Goal: Task Accomplishment & Management: Manage account settings

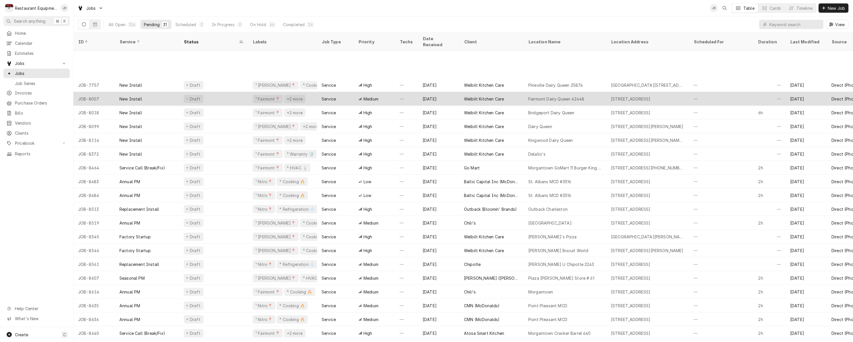
scroll to position [46, 0]
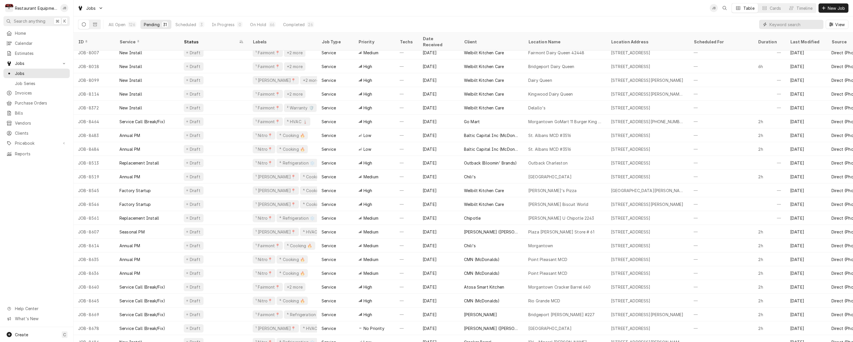
click at [773, 28] on input "Dynamic Content Wrapper" at bounding box center [795, 24] width 51 height 9
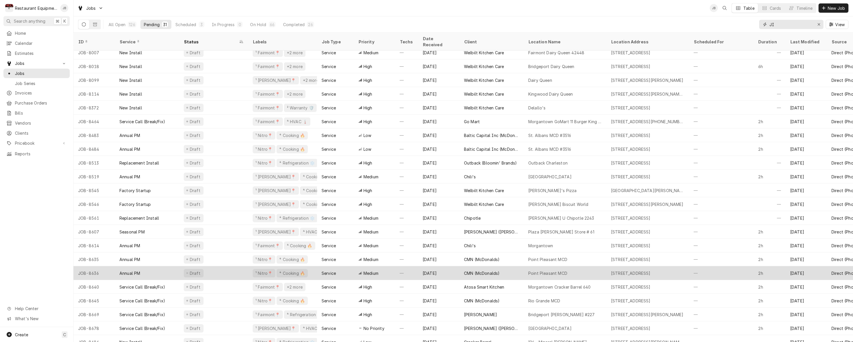
type input "J"
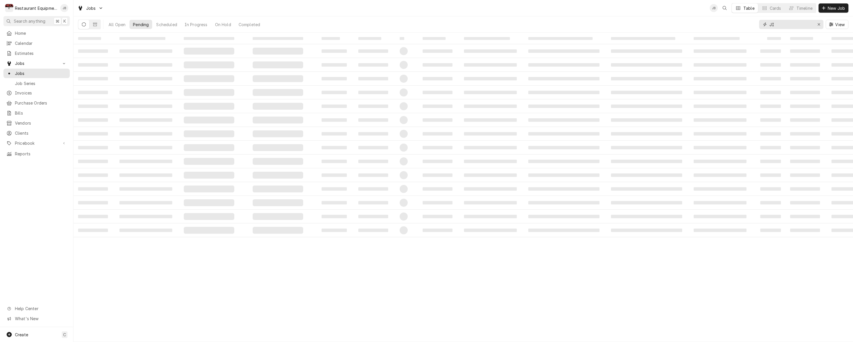
type input "J"
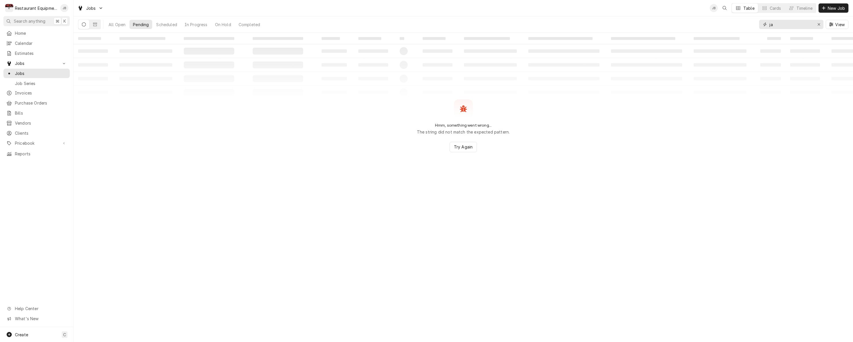
type input "j"
type input "f"
type input "beckley"
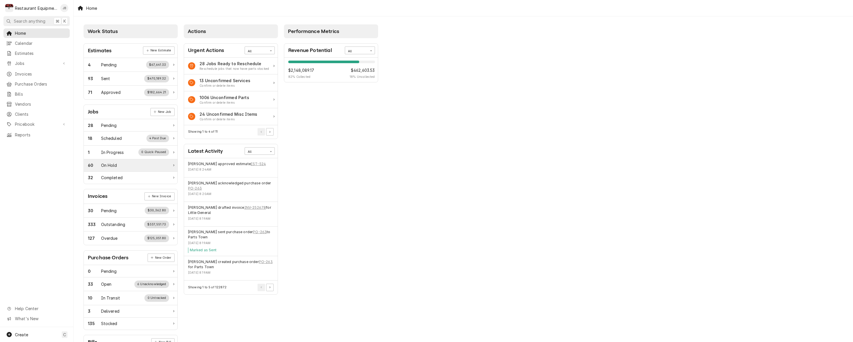
click at [134, 163] on div "60 On Hold" at bounding box center [128, 165] width 81 height 6
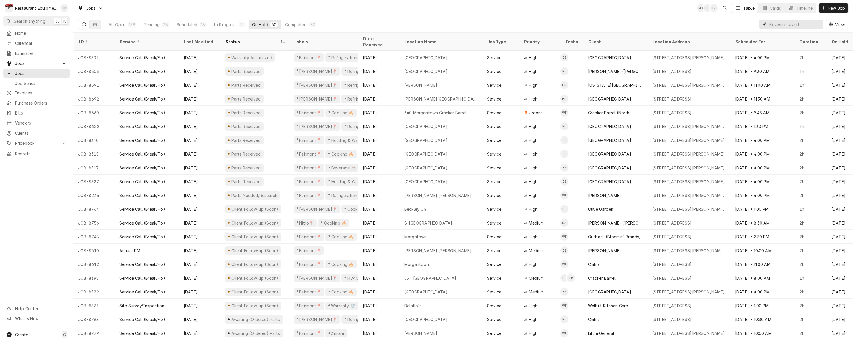
click at [806, 24] on input "Dynamic Content Wrapper" at bounding box center [795, 24] width 51 height 9
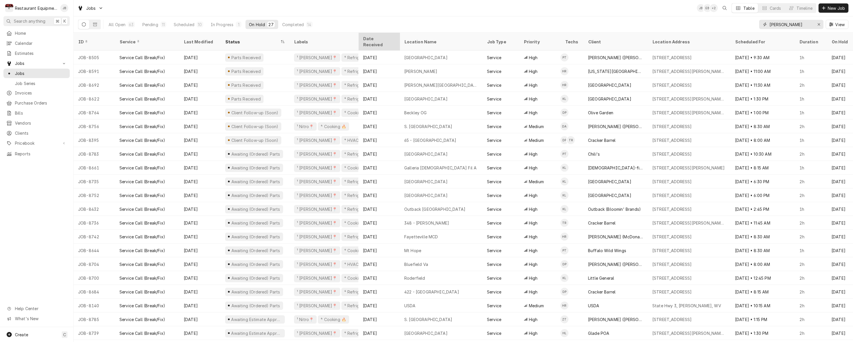
type input "[PERSON_NAME]"
click at [384, 43] on th "Date Received" at bounding box center [378, 42] width 41 height 18
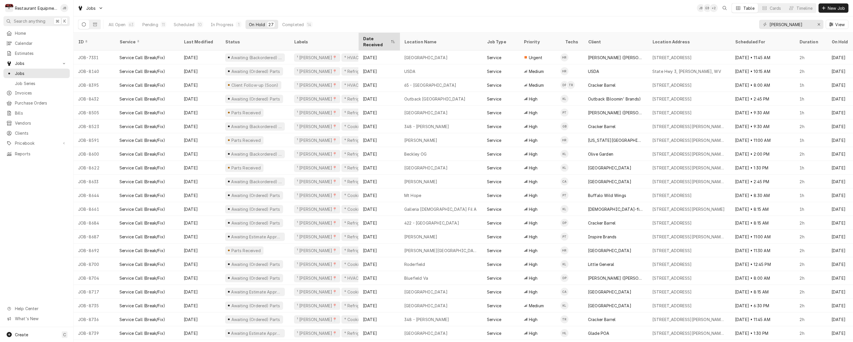
click at [394, 39] on div "Dynamic Content Wrapper" at bounding box center [393, 41] width 5 height 5
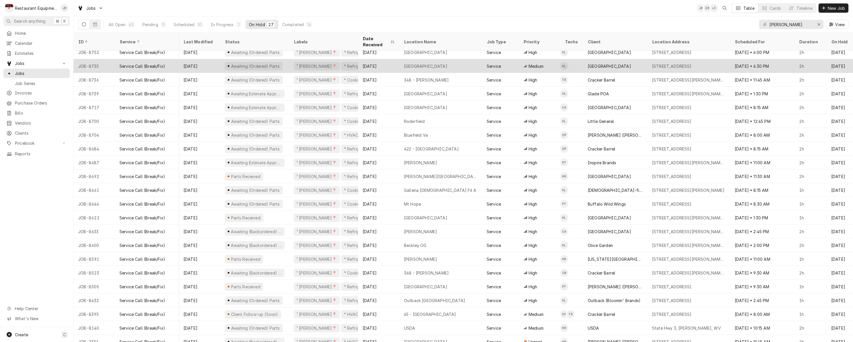
scroll to position [74, 0]
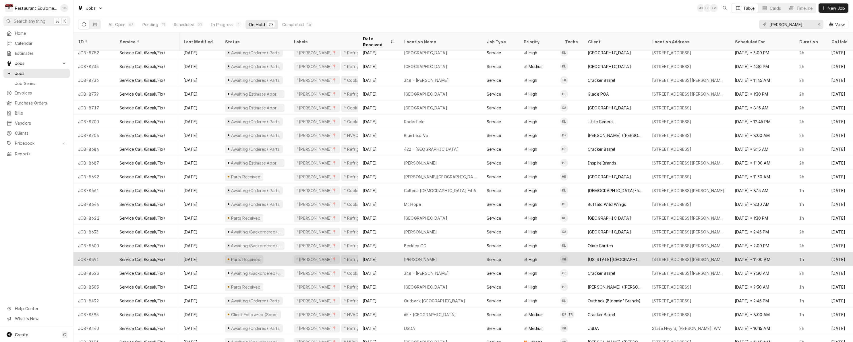
click at [437, 252] on div "Beckley" at bounding box center [441, 259] width 83 height 14
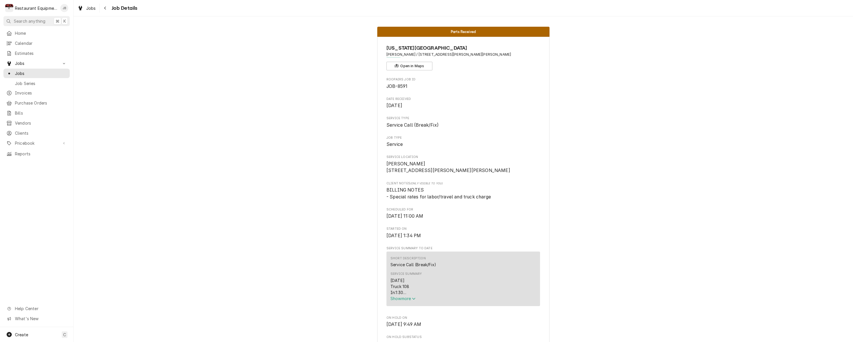
click at [406, 300] on span "Show more" at bounding box center [403, 298] width 25 height 5
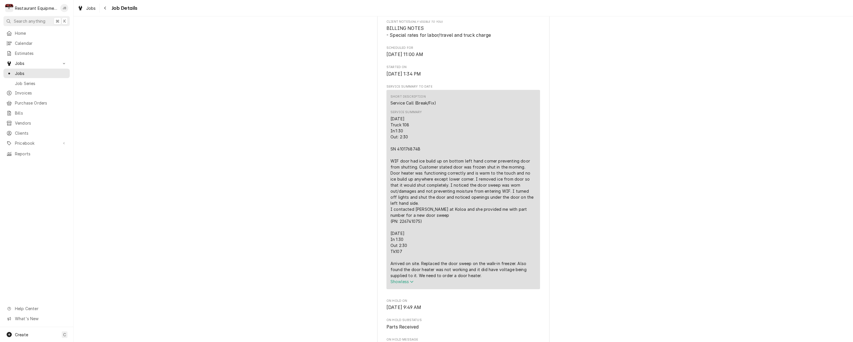
scroll to position [162, 0]
click at [107, 9] on div "Navigate back" at bounding box center [106, 8] width 6 height 6
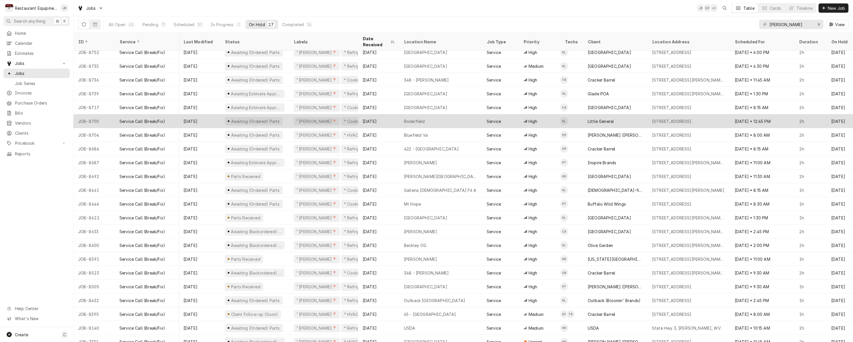
scroll to position [74, 0]
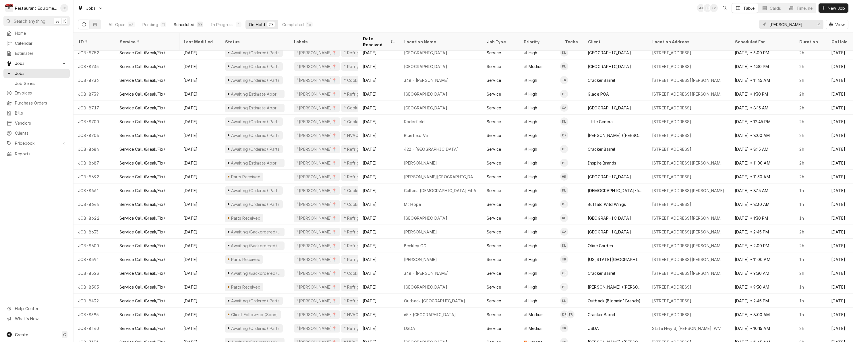
click at [192, 25] on div "Scheduled" at bounding box center [184, 25] width 21 height 6
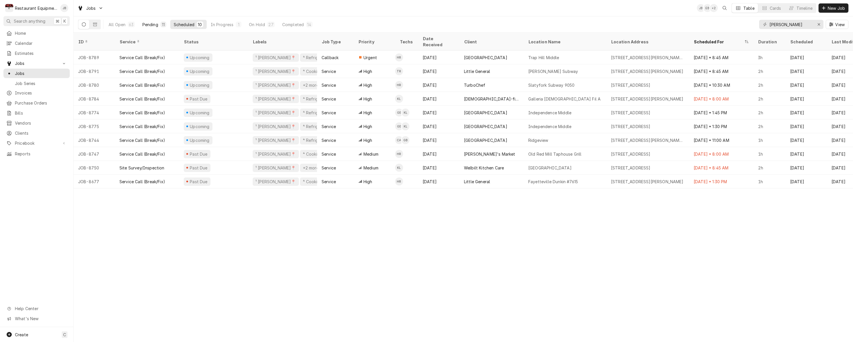
click at [151, 24] on div "Pending" at bounding box center [150, 25] width 16 height 6
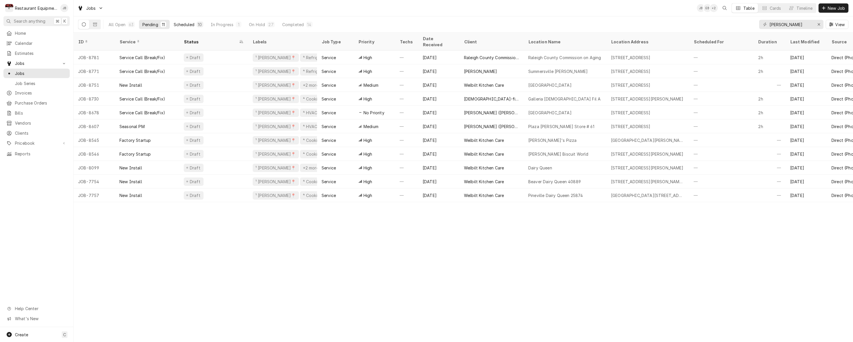
click at [176, 24] on div "Scheduled" at bounding box center [184, 25] width 21 height 6
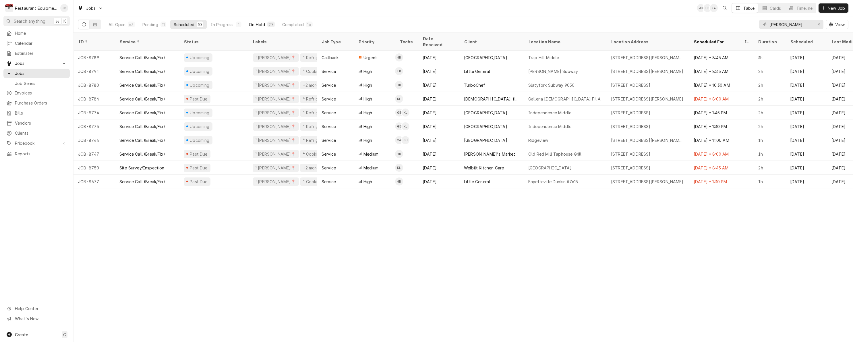
click at [248, 23] on button "On Hold 27" at bounding box center [262, 24] width 32 height 9
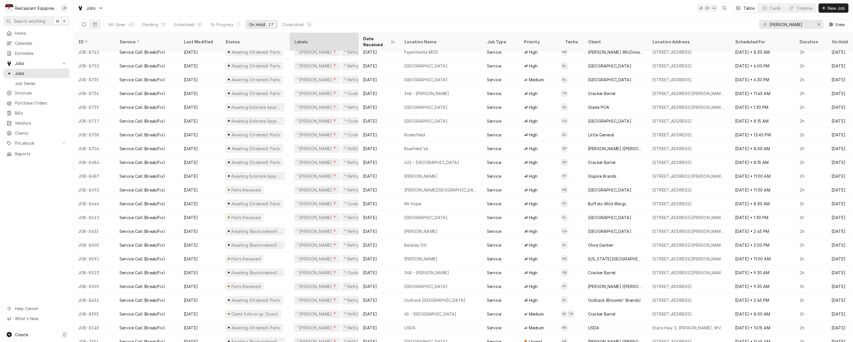
scroll to position [60, 0]
click at [229, 35] on div "Status" at bounding box center [255, 42] width 67 height 16
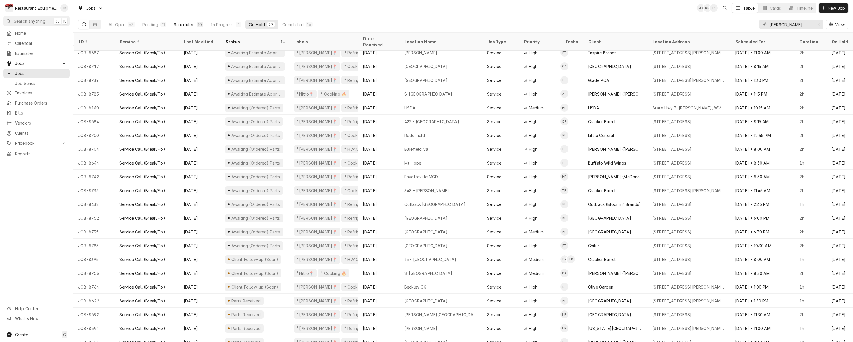
click at [182, 21] on button "Scheduled 10" at bounding box center [188, 24] width 36 height 9
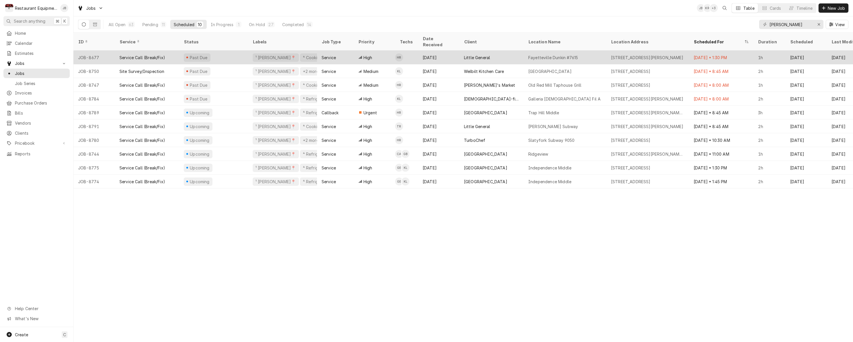
click at [386, 51] on div "High" at bounding box center [374, 58] width 41 height 14
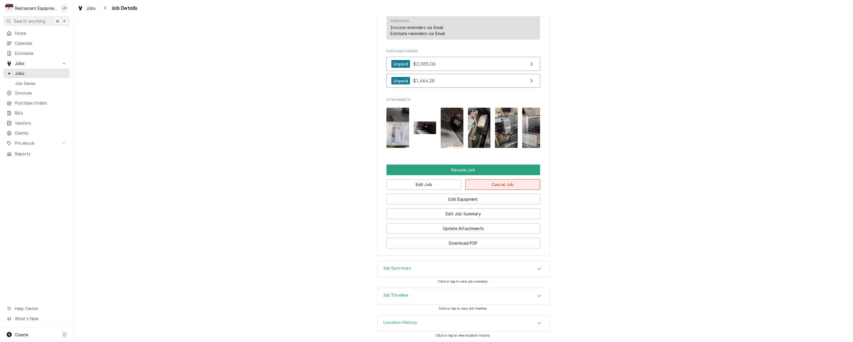
scroll to position [671, 0]
click at [104, 7] on icon "Navigate back" at bounding box center [105, 8] width 3 height 4
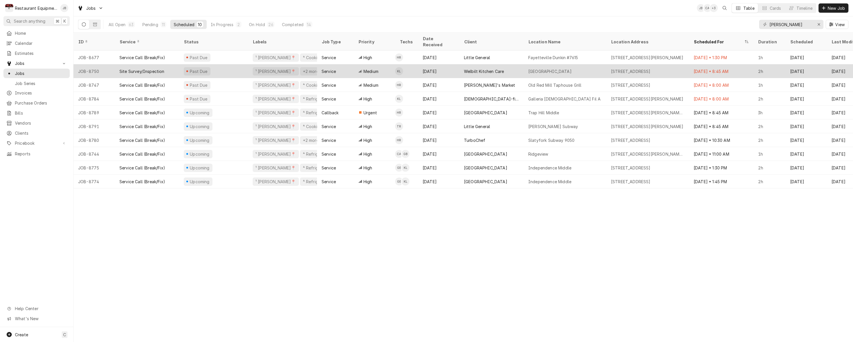
drag, startPoint x: 234, startPoint y: 67, endPoint x: 243, endPoint y: 68, distance: 9.3
click at [242, 68] on div "Past Due" at bounding box center [213, 71] width 69 height 14
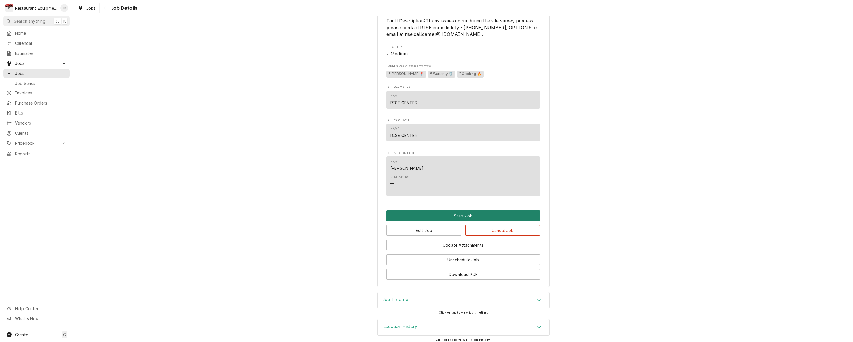
scroll to position [360, 0]
click at [109, 9] on button "Navigate back" at bounding box center [105, 7] width 9 height 9
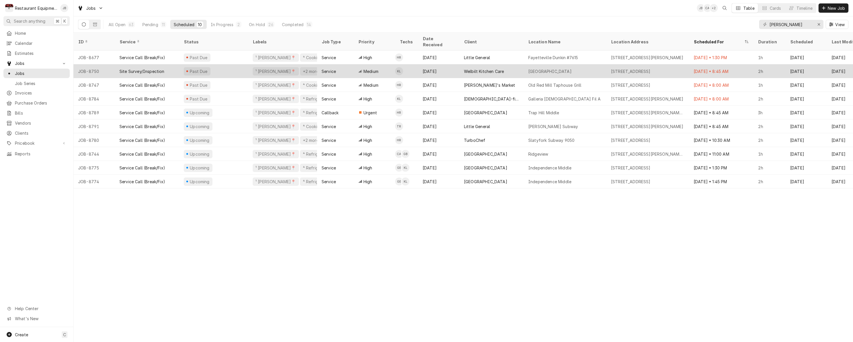
click at [389, 65] on div "Medium" at bounding box center [374, 71] width 41 height 14
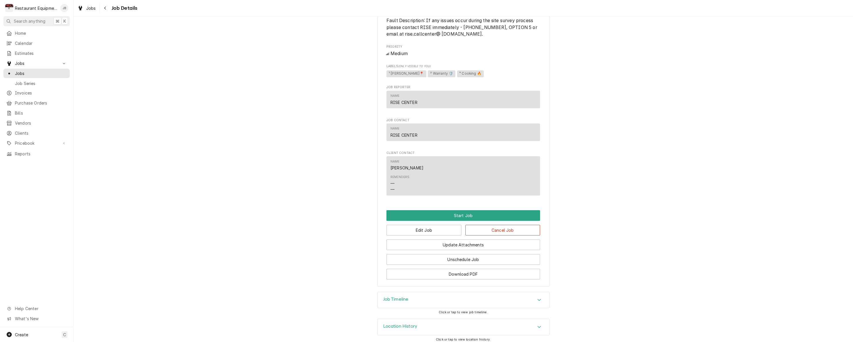
scroll to position [360, 0]
click at [443, 227] on button "Edit Job" at bounding box center [424, 230] width 75 height 11
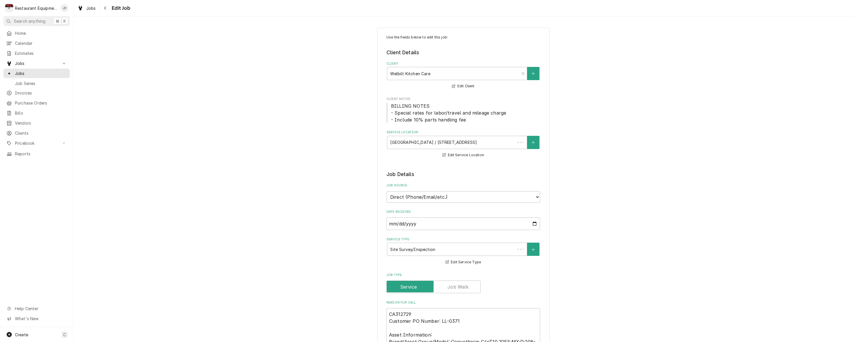
type textarea "x"
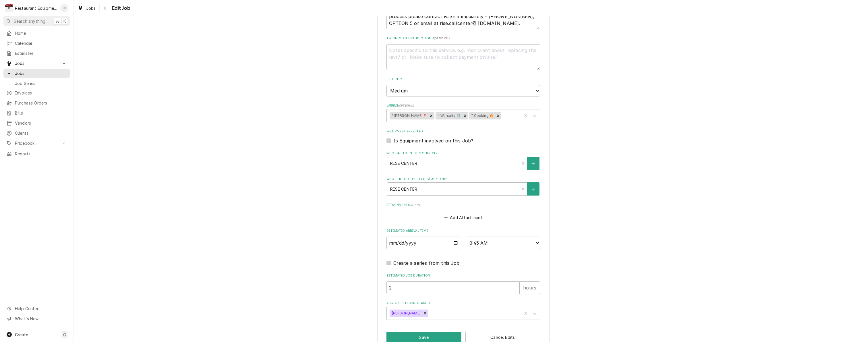
scroll to position [366, 0]
click at [401, 237] on input "2025-09-02" at bounding box center [424, 243] width 75 height 13
type input "2025-09-04"
type textarea "x"
select select "09:30:00"
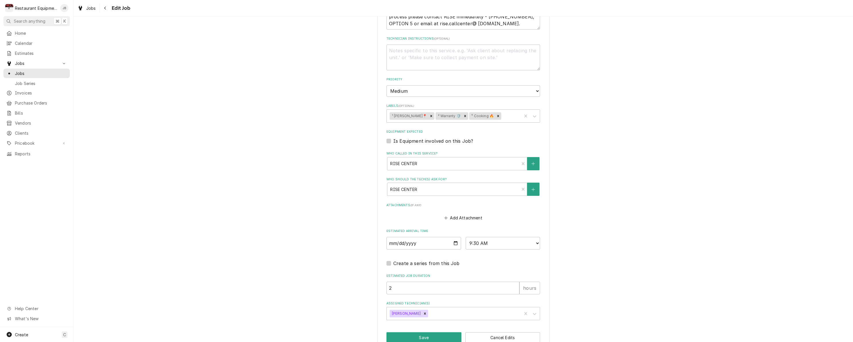
click at [441, 332] on button "Save" at bounding box center [424, 337] width 75 height 11
type textarea "x"
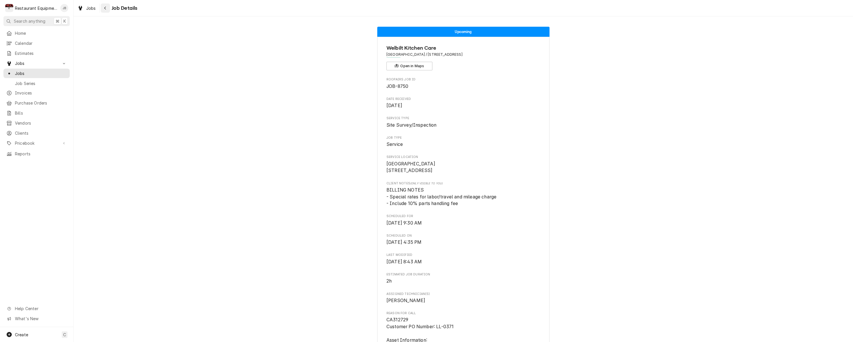
click at [107, 6] on div "Navigate back" at bounding box center [106, 8] width 6 height 6
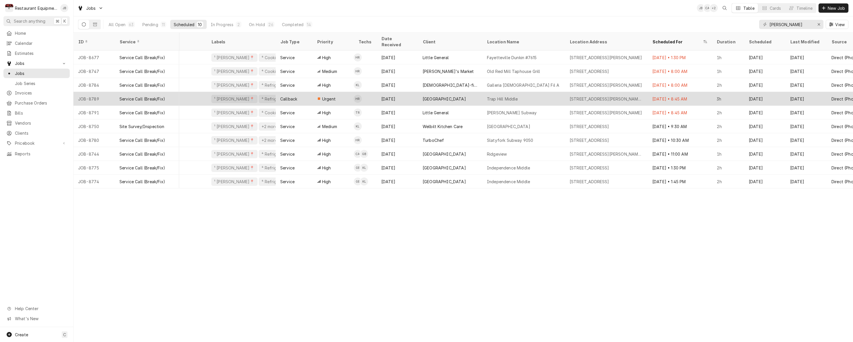
scroll to position [0, 32]
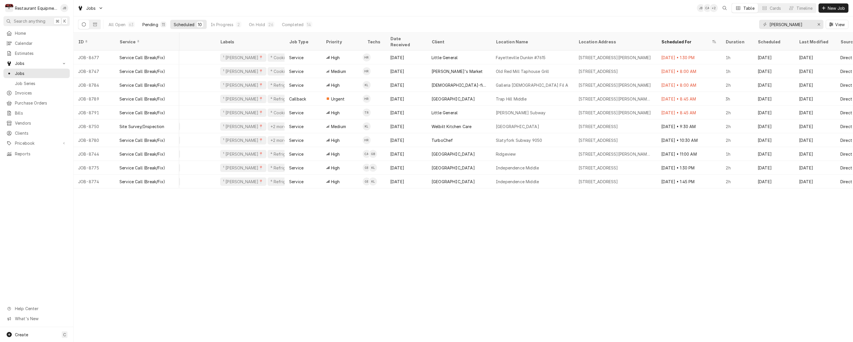
click at [163, 24] on div "11" at bounding box center [163, 25] width 3 height 6
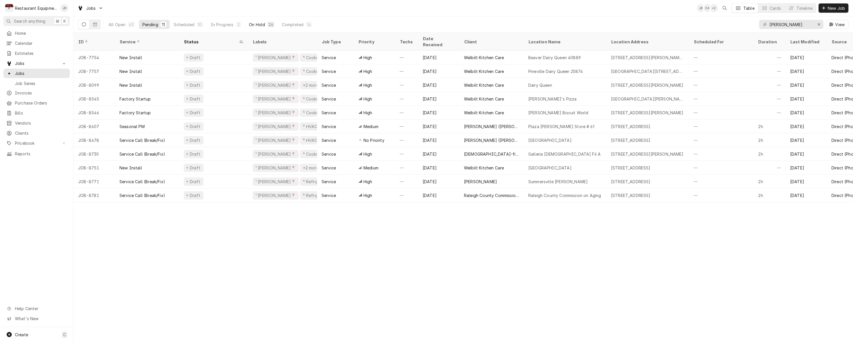
drag, startPoint x: 262, startPoint y: 24, endPoint x: 269, endPoint y: 22, distance: 7.3
click at [264, 24] on div "On Hold" at bounding box center [257, 25] width 16 height 6
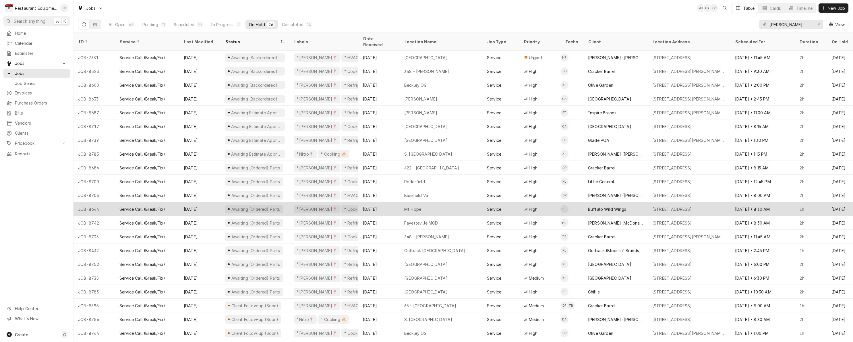
scroll to position [0, 0]
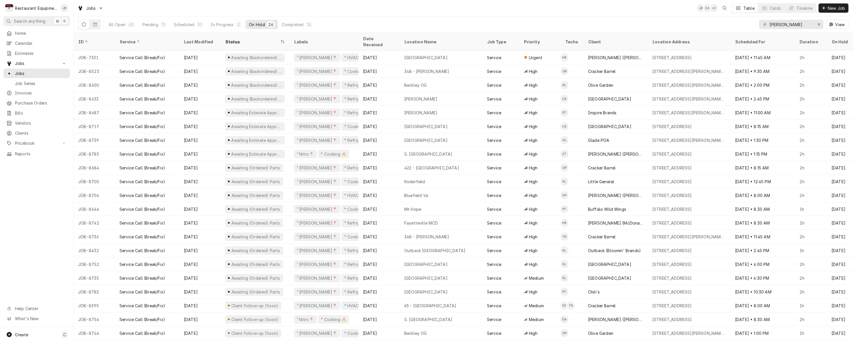
click at [376, 37] on div "Date Received" at bounding box center [378, 42] width 31 height 12
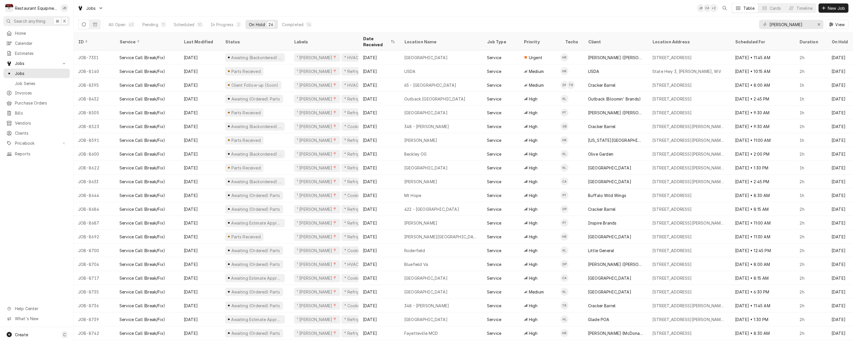
click at [377, 36] on div "Date Received" at bounding box center [376, 42] width 26 height 12
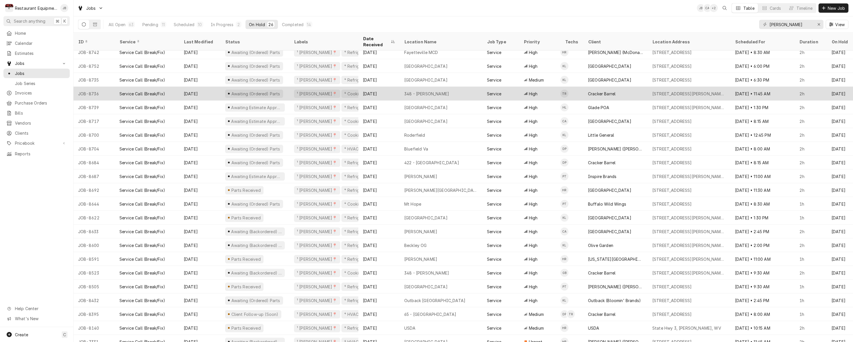
scroll to position [60, 0]
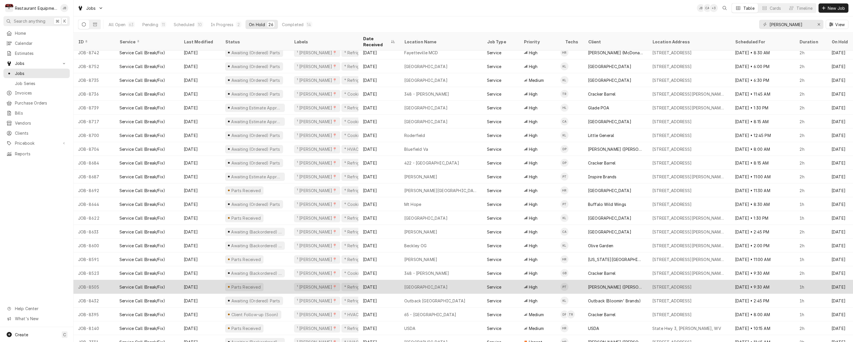
drag, startPoint x: 389, startPoint y: 281, endPoint x: 390, endPoint y: 277, distance: 4.3
click at [390, 280] on div "Aug 13" at bounding box center [378, 287] width 41 height 14
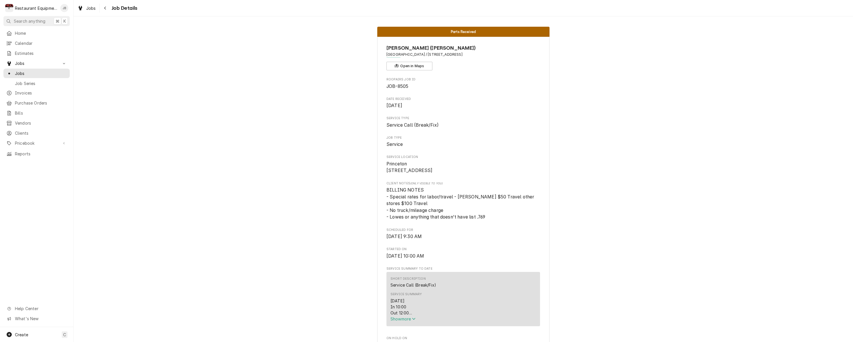
click at [400, 321] on span "Show more" at bounding box center [403, 319] width 25 height 5
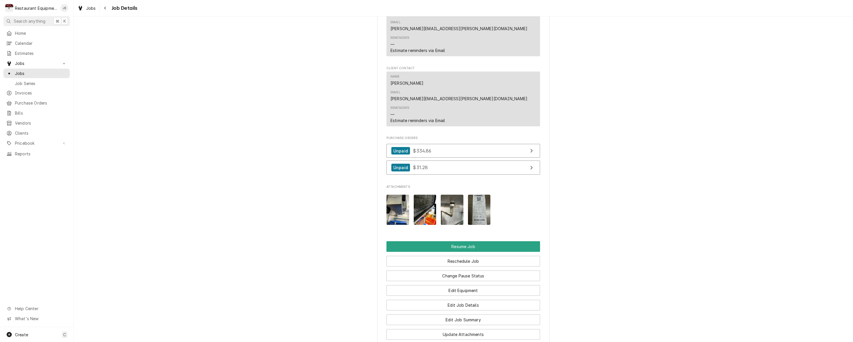
scroll to position [684, 0]
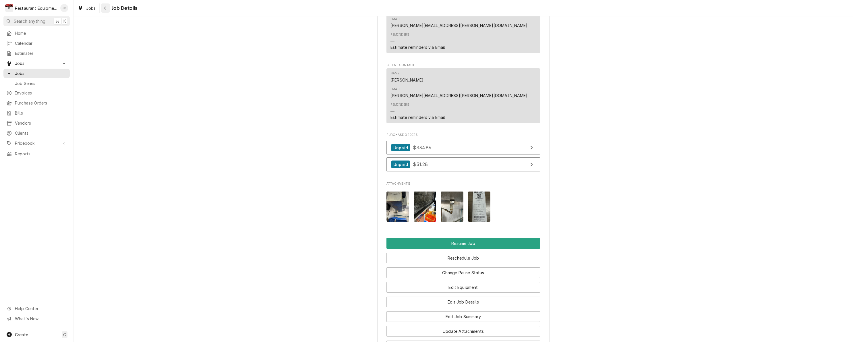
click at [106, 10] on icon "Navigate back" at bounding box center [105, 8] width 3 height 4
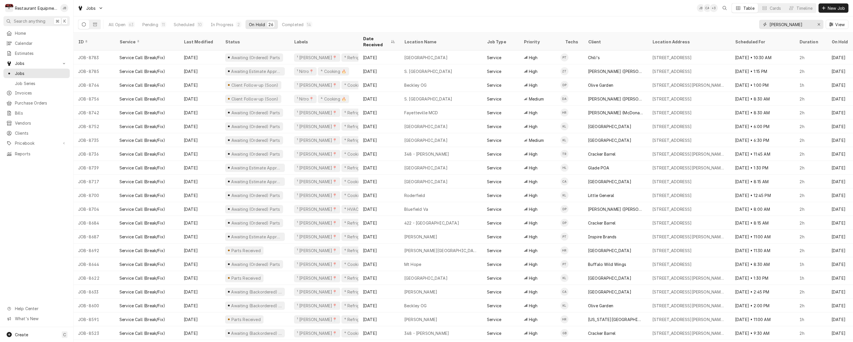
click at [800, 26] on input "beckley" at bounding box center [791, 24] width 43 height 9
type input "b"
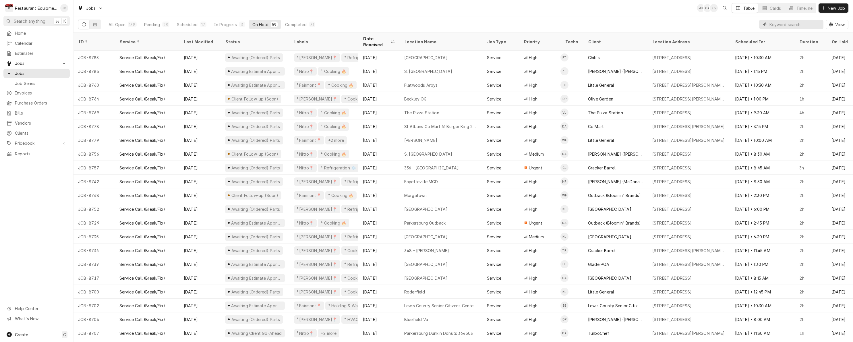
click at [786, 25] on input "Dynamic Content Wrapper" at bounding box center [795, 24] width 51 height 9
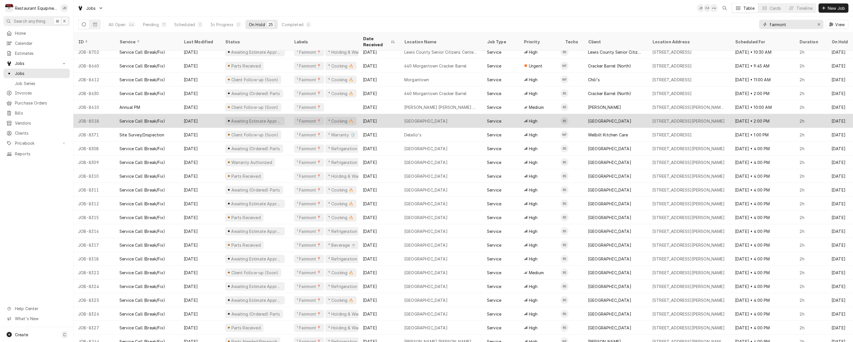
scroll to position [46, 0]
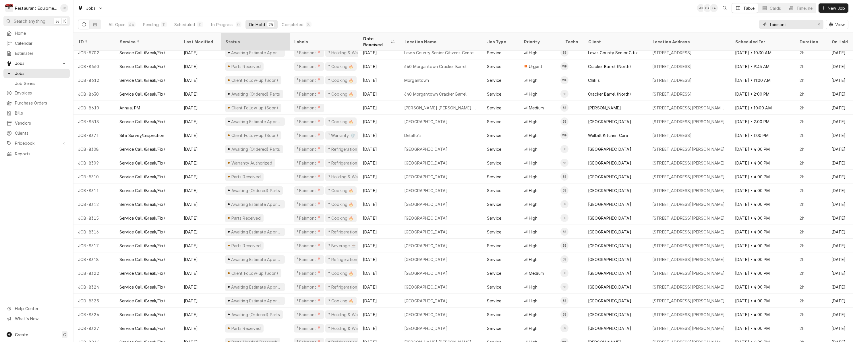
type input "fairmont"
drag, startPoint x: 235, startPoint y: 39, endPoint x: 250, endPoint y: 25, distance: 21.0
click at [250, 25] on div "Jobs JB CA + 4 Table Cards Timeline New Job All Open 44 Pending 11 Scheduled 0 …" at bounding box center [464, 171] width 780 height 342
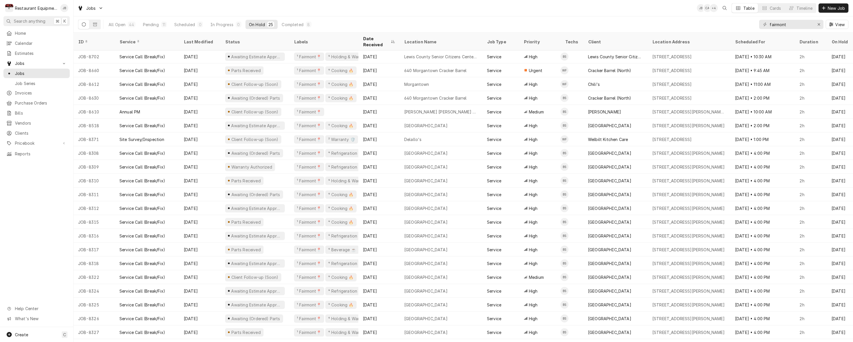
drag, startPoint x: 246, startPoint y: 40, endPoint x: 253, endPoint y: 40, distance: 6.9
click at [253, 40] on div "Status" at bounding box center [254, 42] width 59 height 6
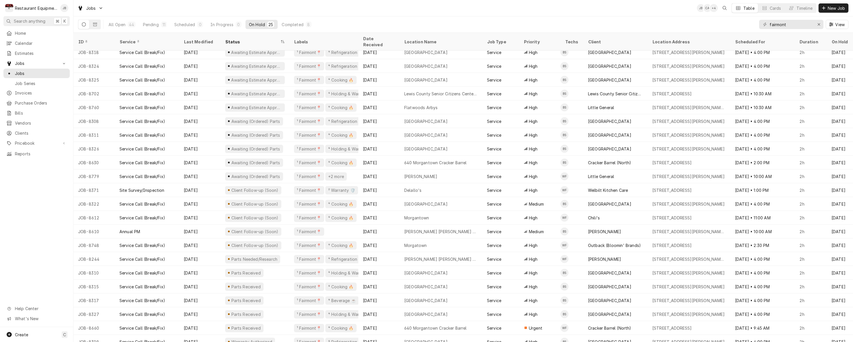
scroll to position [46, 0]
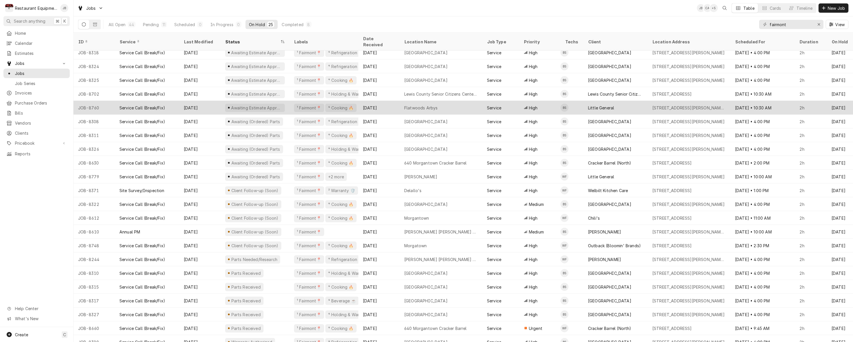
click at [287, 101] on div "Awaiting Estimate Approval" at bounding box center [255, 108] width 69 height 14
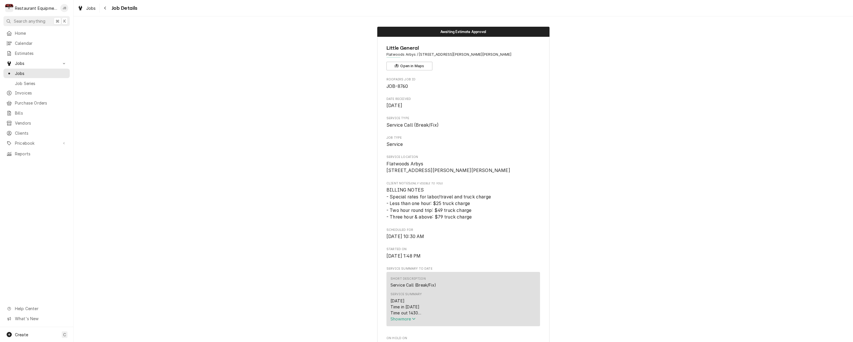
click at [410, 319] on span "Show more" at bounding box center [403, 319] width 25 height 5
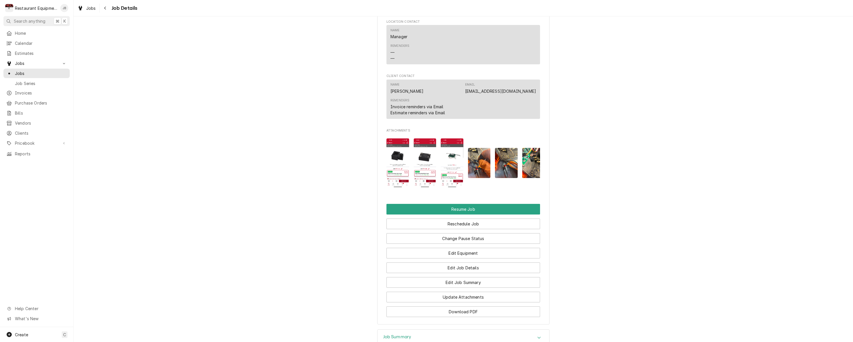
scroll to position [738, 0]
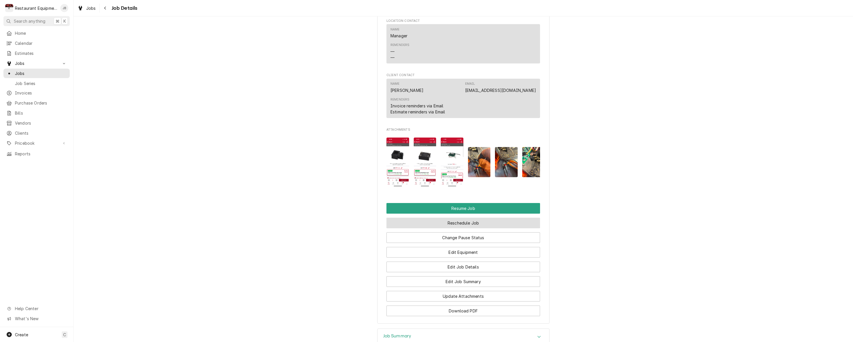
click at [415, 218] on button "Reschedule Job" at bounding box center [464, 223] width 154 height 11
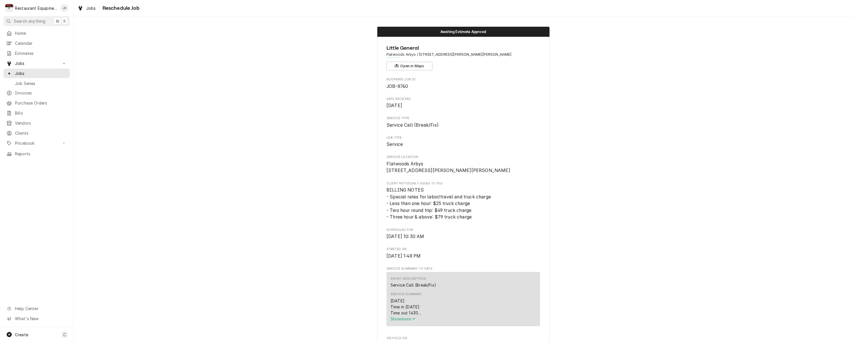
click at [402, 320] on span "Show more" at bounding box center [403, 319] width 25 height 5
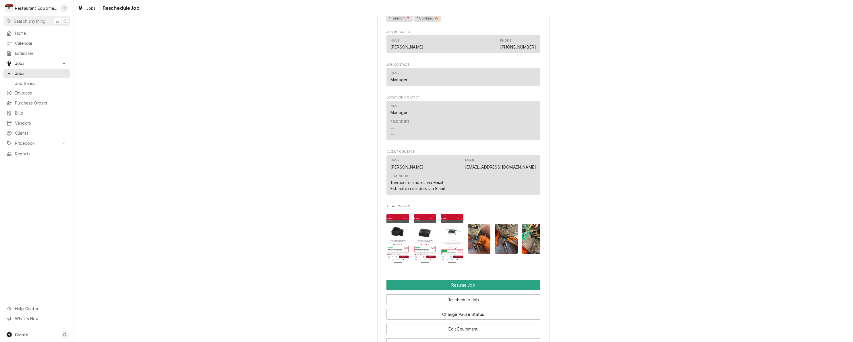
scroll to position [662, 0]
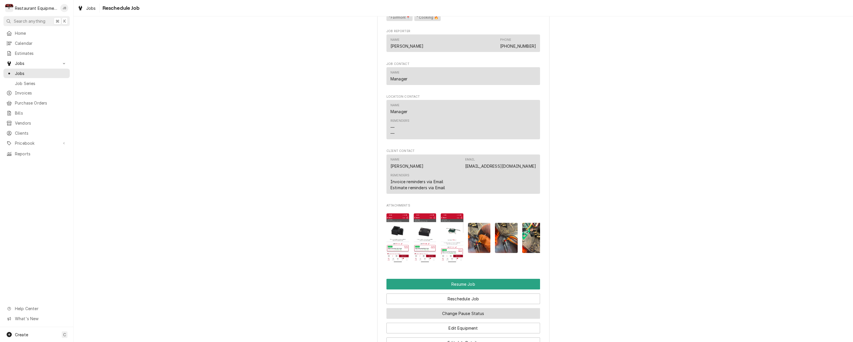
click at [447, 308] on button "Change Pause Status" at bounding box center [464, 313] width 154 height 11
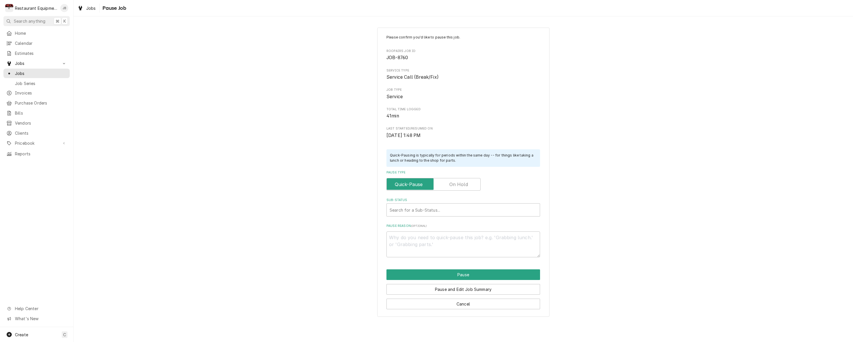
type textarea "x"
click at [455, 182] on label "Pause Type" at bounding box center [434, 184] width 94 height 13
click at [455, 182] on input "Pause Type" at bounding box center [433, 184] width 89 height 13
checkbox input "true"
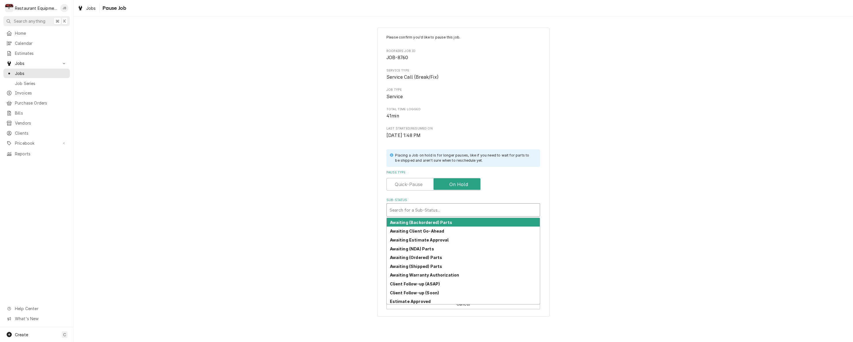
drag, startPoint x: 424, startPoint y: 206, endPoint x: 423, endPoint y: 212, distance: 6.3
click at [424, 207] on div "Search for a Sub-Status..." at bounding box center [463, 210] width 147 height 6
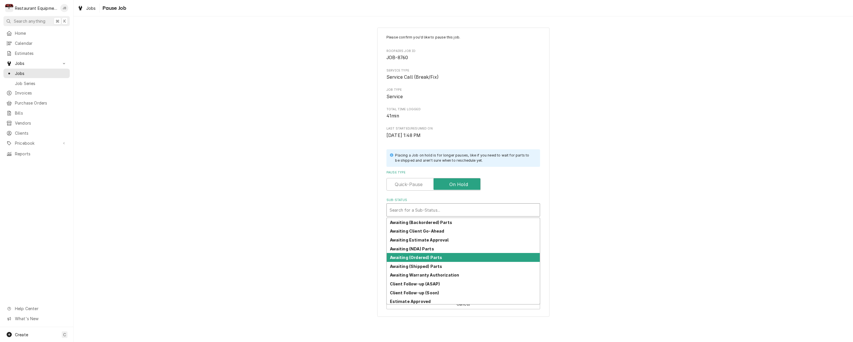
click at [415, 256] on strong "Awaiting (Ordered) Parts" at bounding box center [416, 257] width 53 height 5
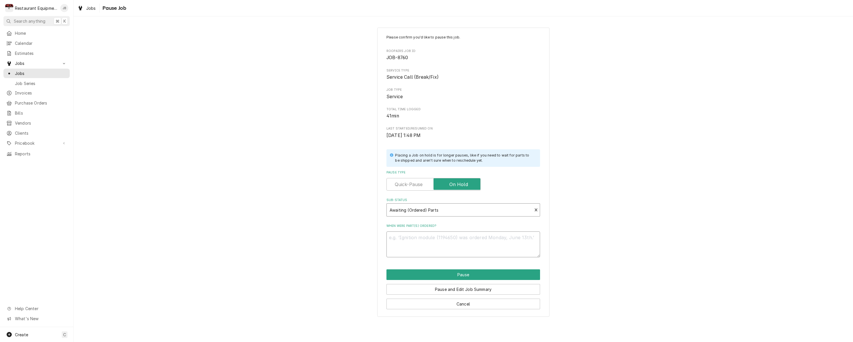
click at [414, 240] on textarea "When were part(s) ordered?" at bounding box center [464, 244] width 154 height 26
type textarea "x"
type textarea "9"
type textarea "x"
type textarea "9/"
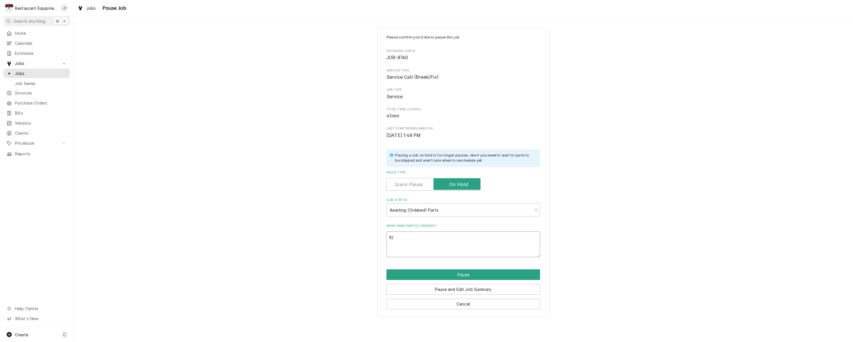
type textarea "x"
type textarea "9/2"
type textarea "x"
type textarea "9/"
type textarea "x"
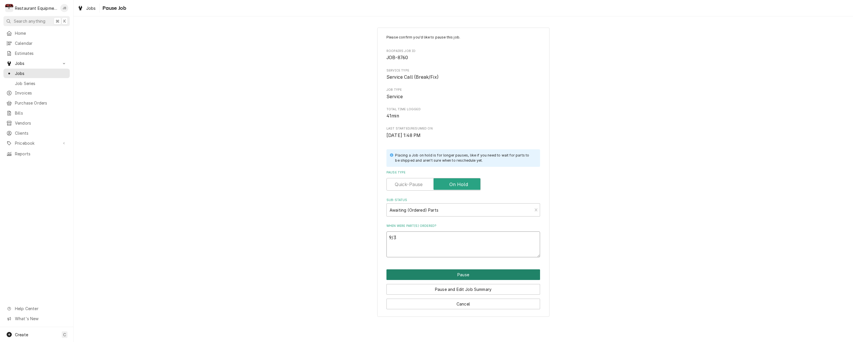
type textarea "9/3"
click at [414, 276] on button "Pause" at bounding box center [464, 274] width 154 height 11
type textarea "x"
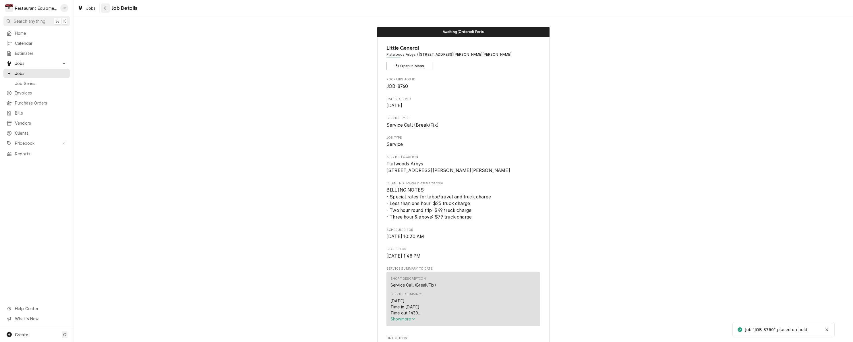
click at [106, 8] on icon "Navigate back" at bounding box center [105, 8] width 3 height 4
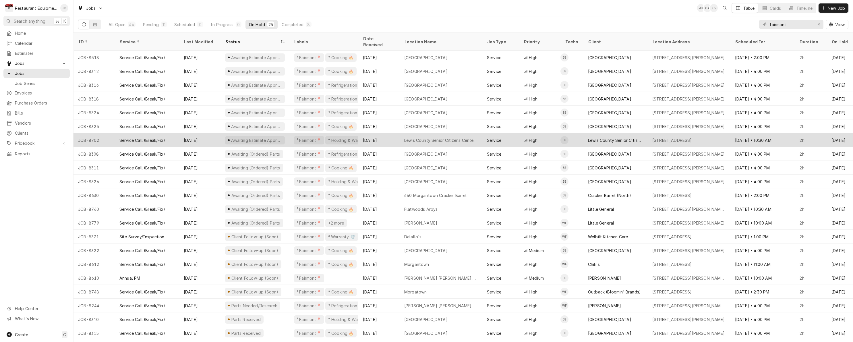
click at [286, 133] on div "Awaiting Estimate Approval" at bounding box center [255, 140] width 69 height 14
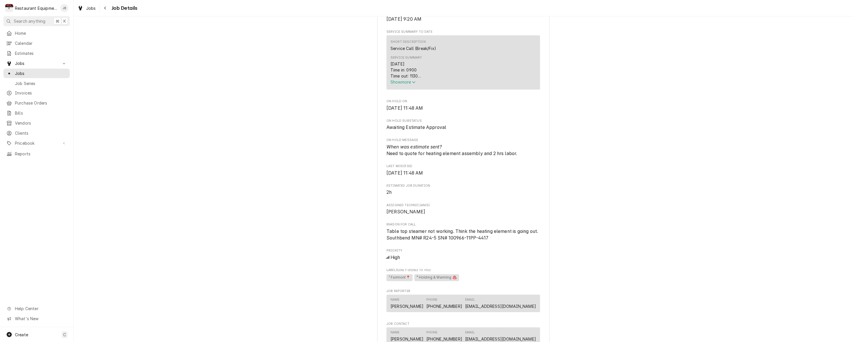
scroll to position [219, 0]
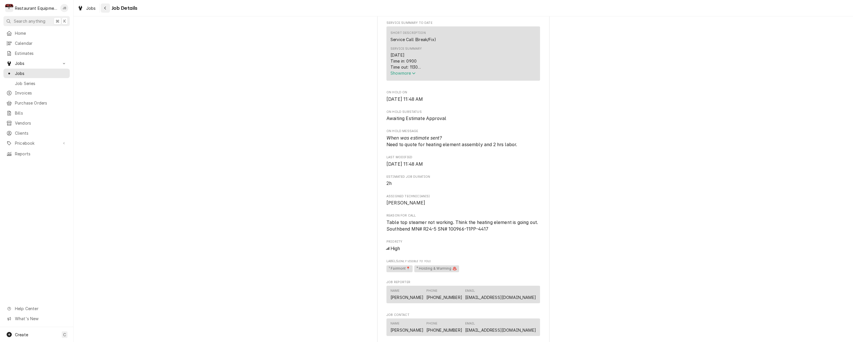
click at [109, 9] on button "Navigate back" at bounding box center [105, 7] width 9 height 9
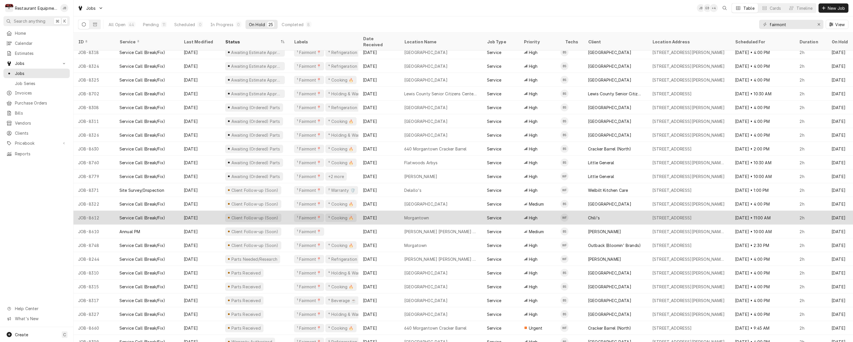
scroll to position [46, 0]
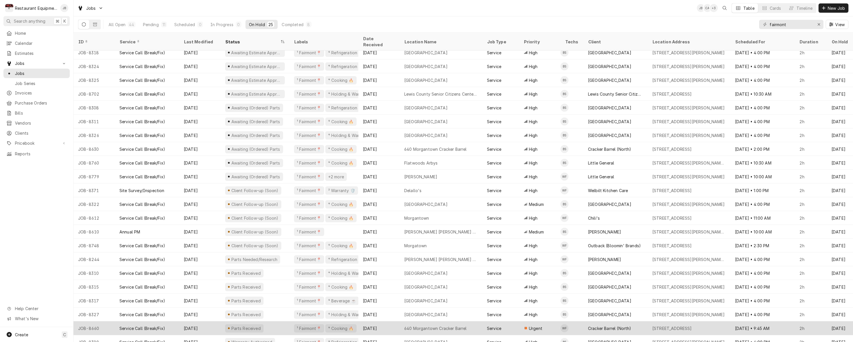
click at [385, 323] on div "Aug 22" at bounding box center [378, 328] width 41 height 14
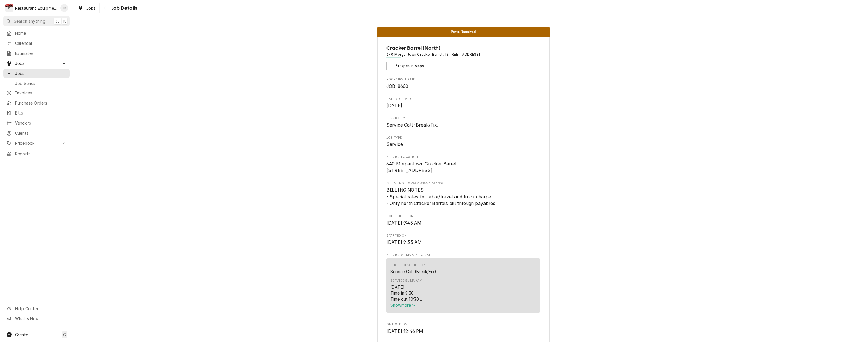
click at [396, 308] on span "Show more" at bounding box center [403, 305] width 25 height 5
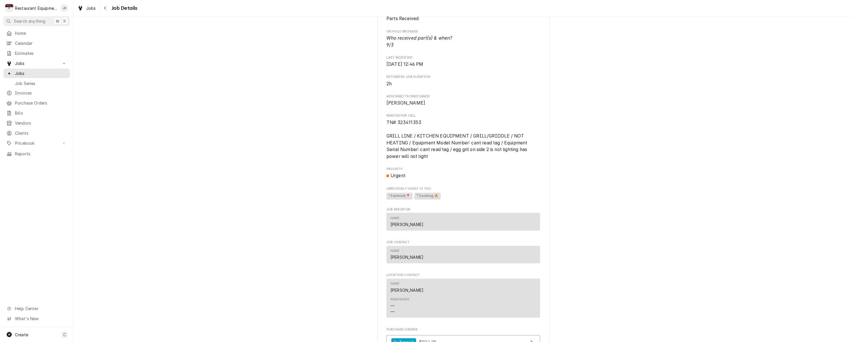
scroll to position [437, 0]
click at [107, 6] on div "Navigate back" at bounding box center [106, 8] width 6 height 6
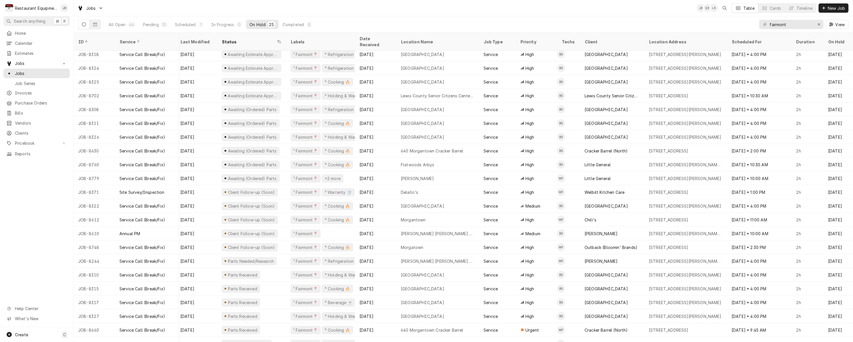
scroll to position [45, 6]
click at [163, 23] on div "10" at bounding box center [164, 25] width 4 height 6
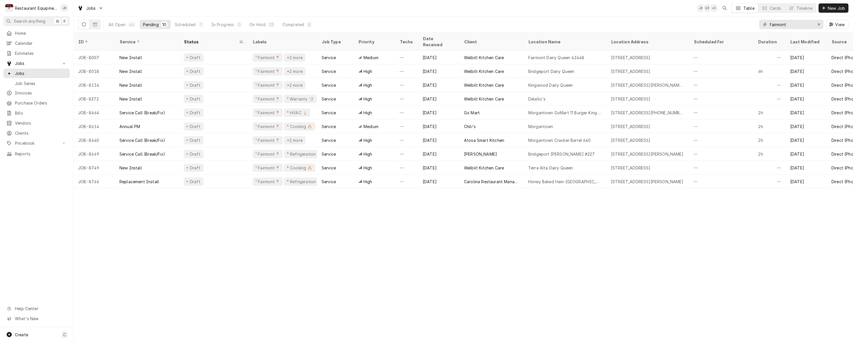
click at [819, 24] on icon "Erase input" at bounding box center [819, 24] width 2 height 2
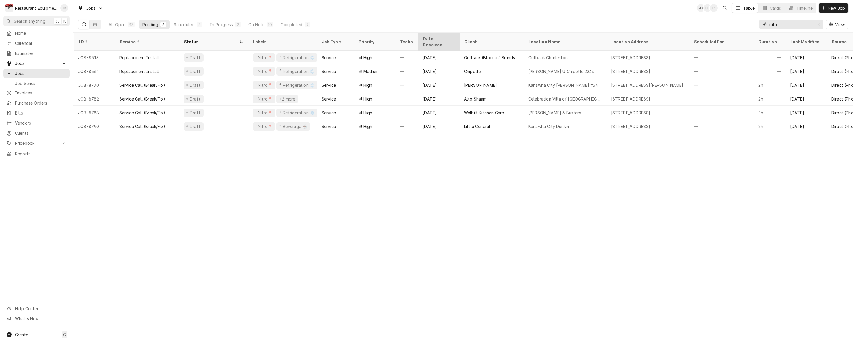
type input "nitro"
click at [430, 40] on div "Date Received" at bounding box center [438, 42] width 31 height 12
click at [431, 39] on div "Date Received" at bounding box center [436, 42] width 26 height 12
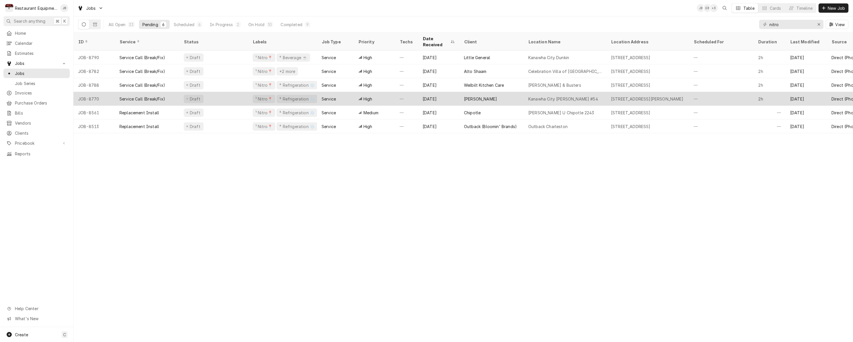
scroll to position [0, 0]
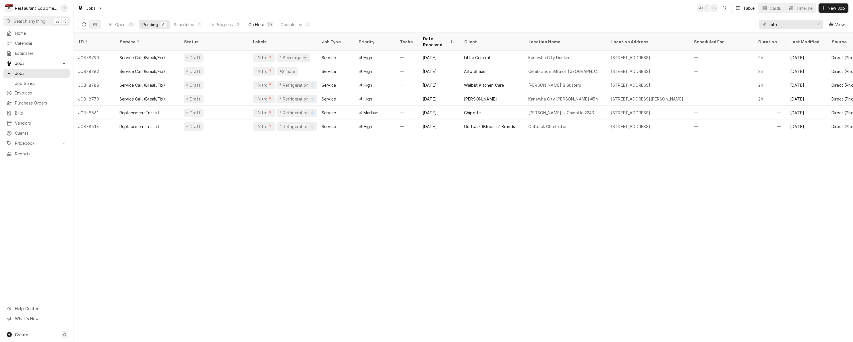
click at [259, 26] on div "On Hold" at bounding box center [256, 25] width 16 height 6
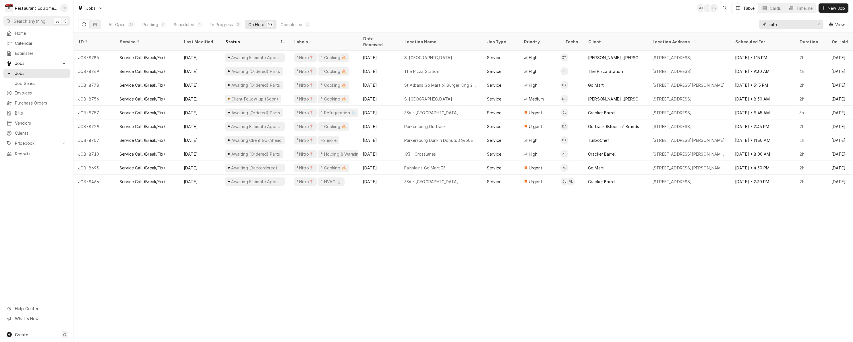
click at [819, 27] on div "Erase input" at bounding box center [819, 25] width 6 height 6
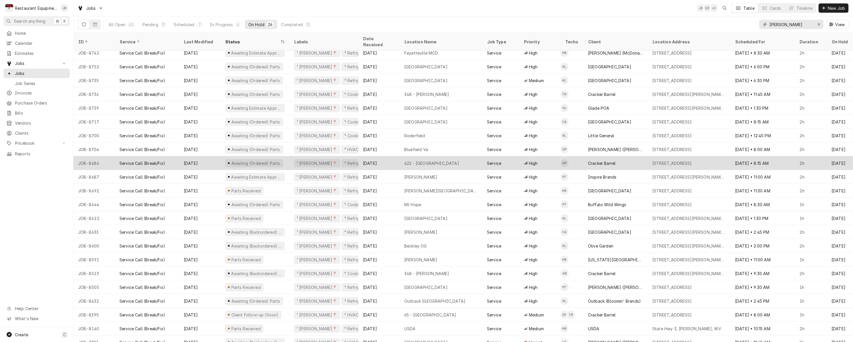
scroll to position [60, 0]
type input "beckley"
click at [375, 156] on div "Aug 25" at bounding box center [378, 163] width 41 height 14
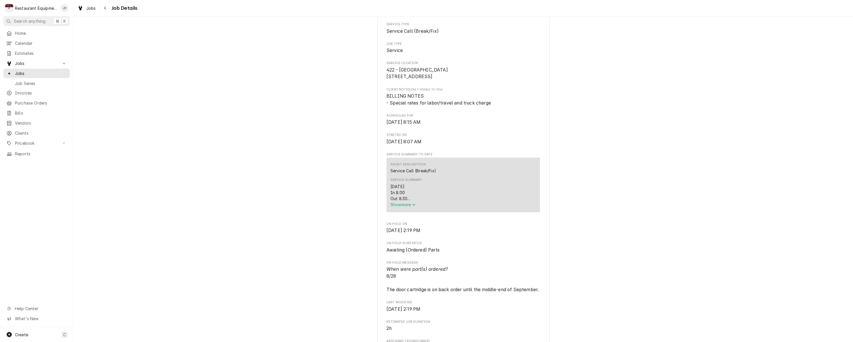
scroll to position [94, 0]
click at [410, 207] on span "Show more" at bounding box center [403, 204] width 25 height 5
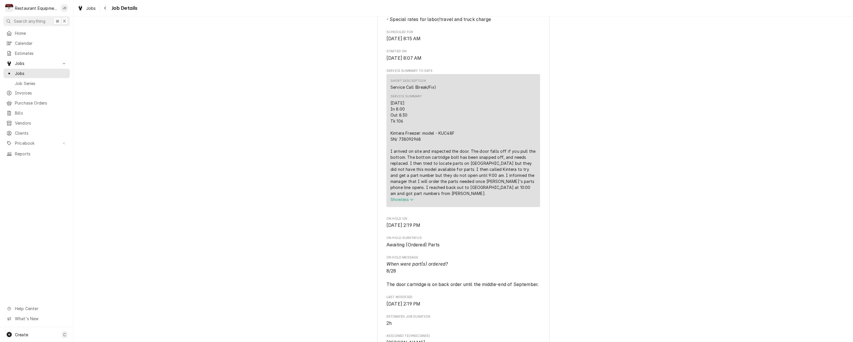
scroll to position [178, 0]
click at [107, 9] on div "Navigate back" at bounding box center [106, 8] width 6 height 6
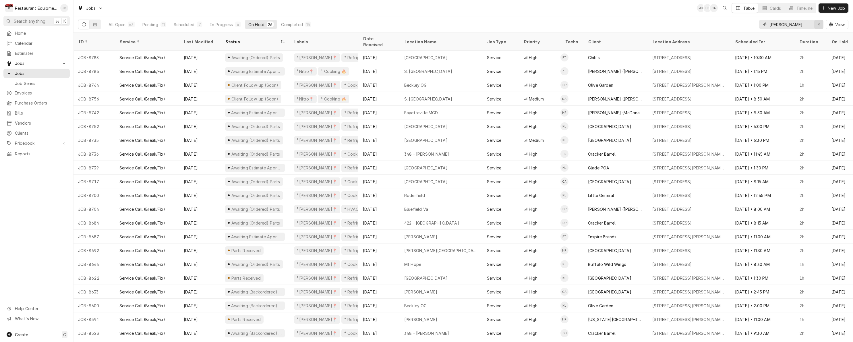
click at [818, 24] on icon "Erase input" at bounding box center [819, 24] width 3 height 4
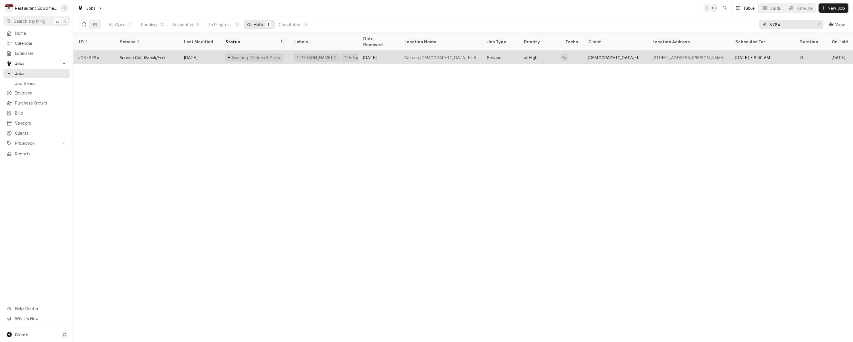
type input "8784"
click at [546, 54] on div "High" at bounding box center [539, 58] width 41 height 14
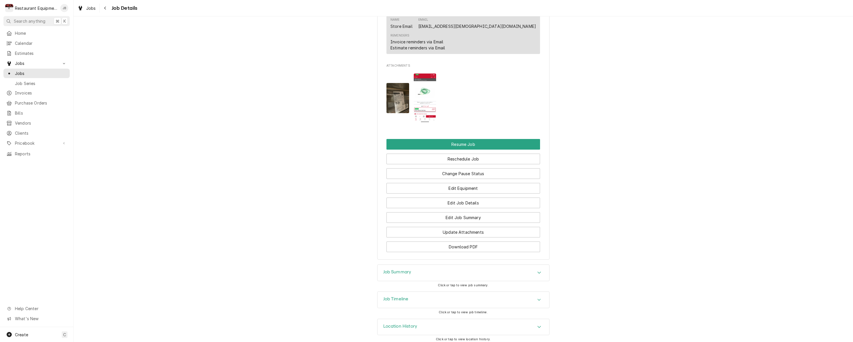
scroll to position [529, 0]
click at [428, 300] on div "Job Timeline" at bounding box center [464, 300] width 172 height 16
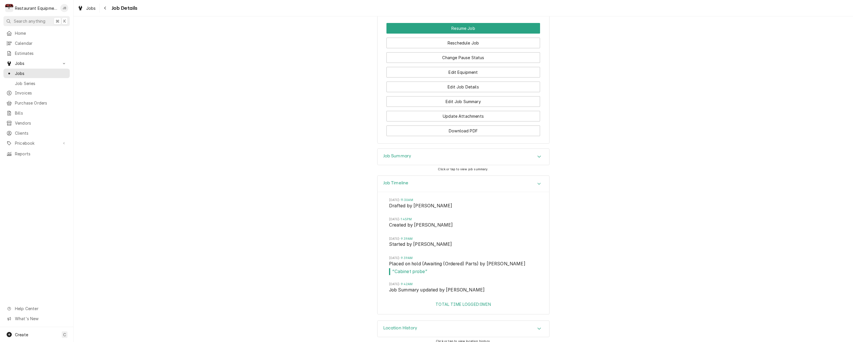
scroll to position [645, 0]
click at [400, 326] on h3 "Location History" at bounding box center [400, 328] width 34 height 5
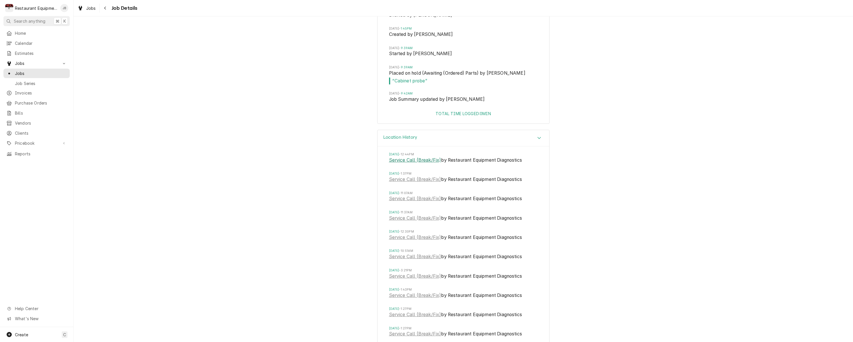
scroll to position [0, 0]
click at [422, 157] on link "Service Call (Break/Fix)" at bounding box center [415, 160] width 52 height 7
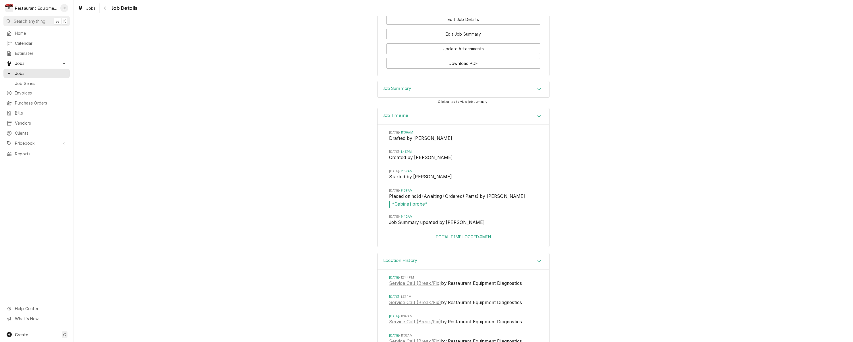
scroll to position [713, 0]
click at [424, 279] on link "Service Call (Break/Fix)" at bounding box center [415, 282] width 52 height 7
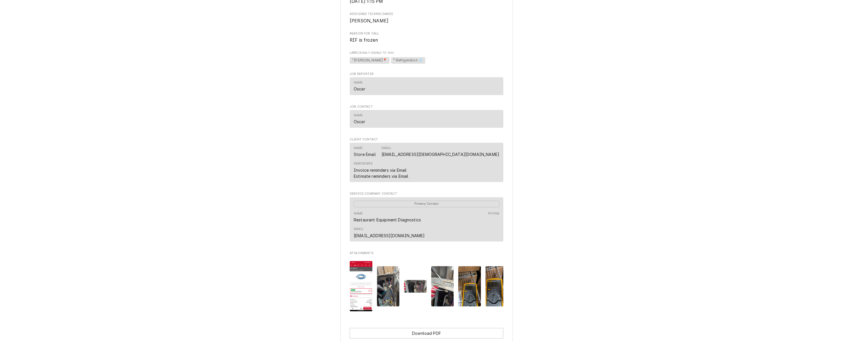
scroll to position [248, 0]
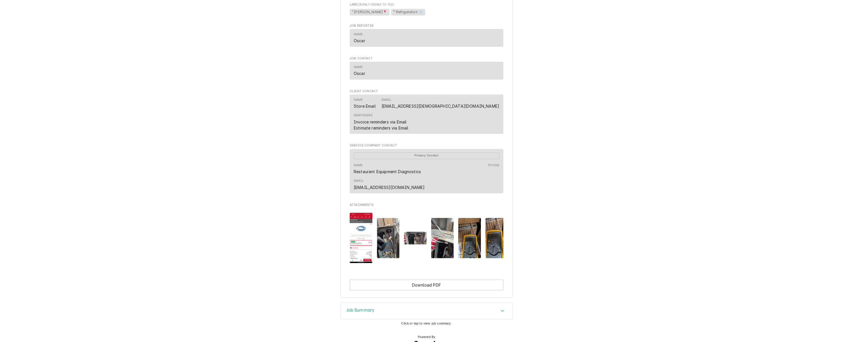
scroll to position [270, 0]
click at [394, 303] on div "Job Summary" at bounding box center [427, 311] width 172 height 16
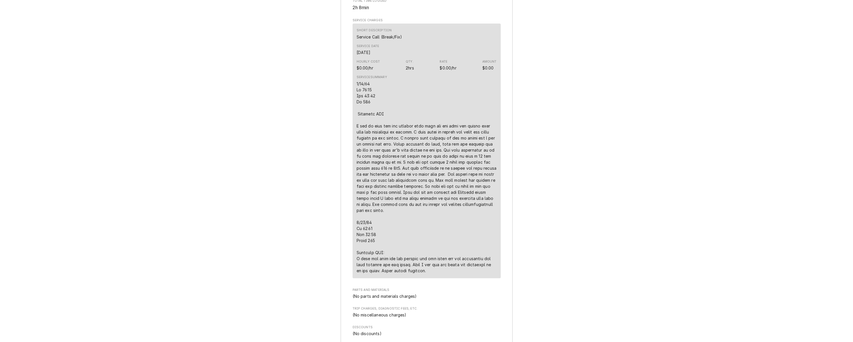
scroll to position [656, 0]
